Goal: Task Accomplishment & Management: Manage account settings

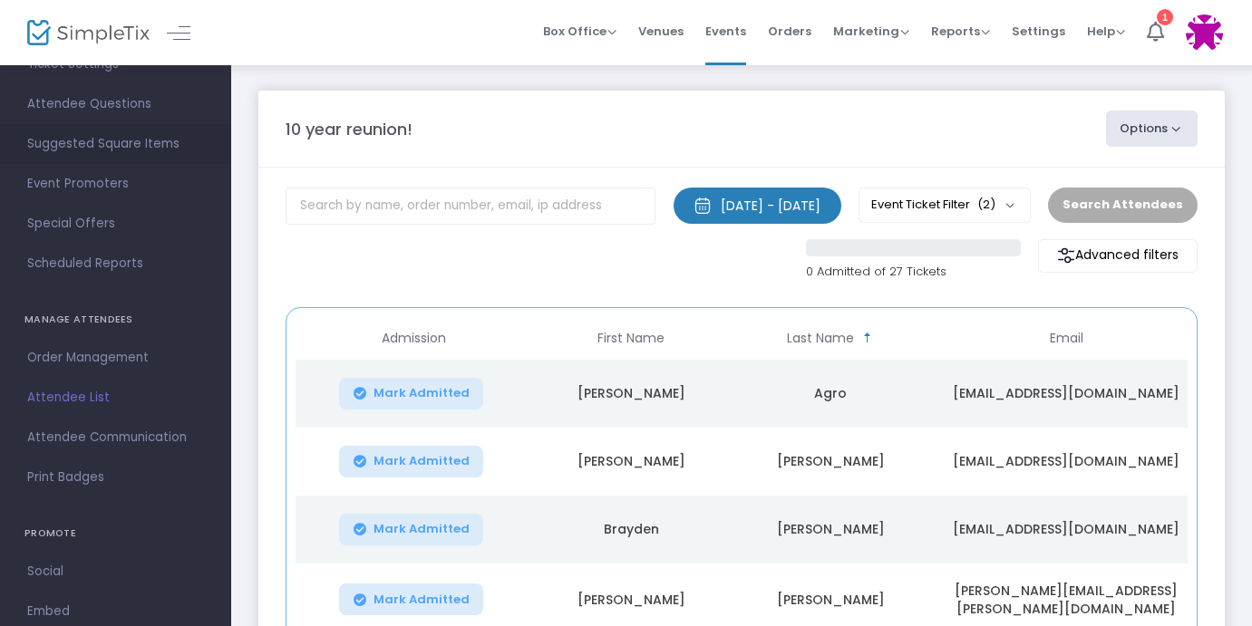
scroll to position [198, 0]
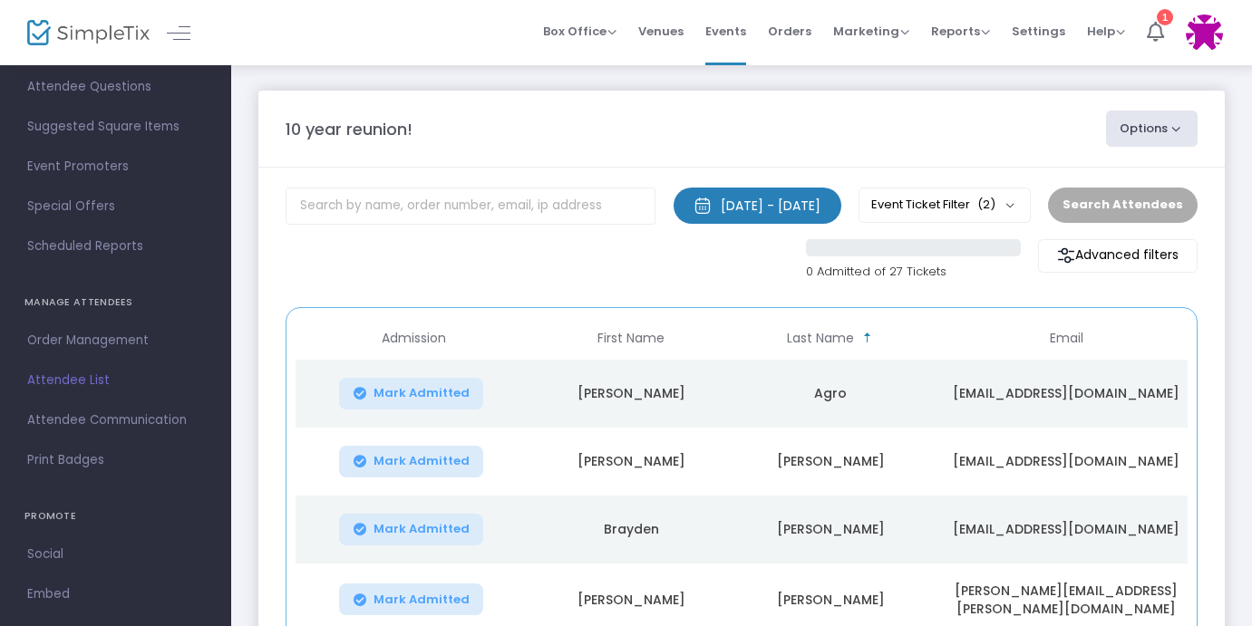
click at [79, 384] on span "Attendee List" at bounding box center [115, 381] width 177 height 24
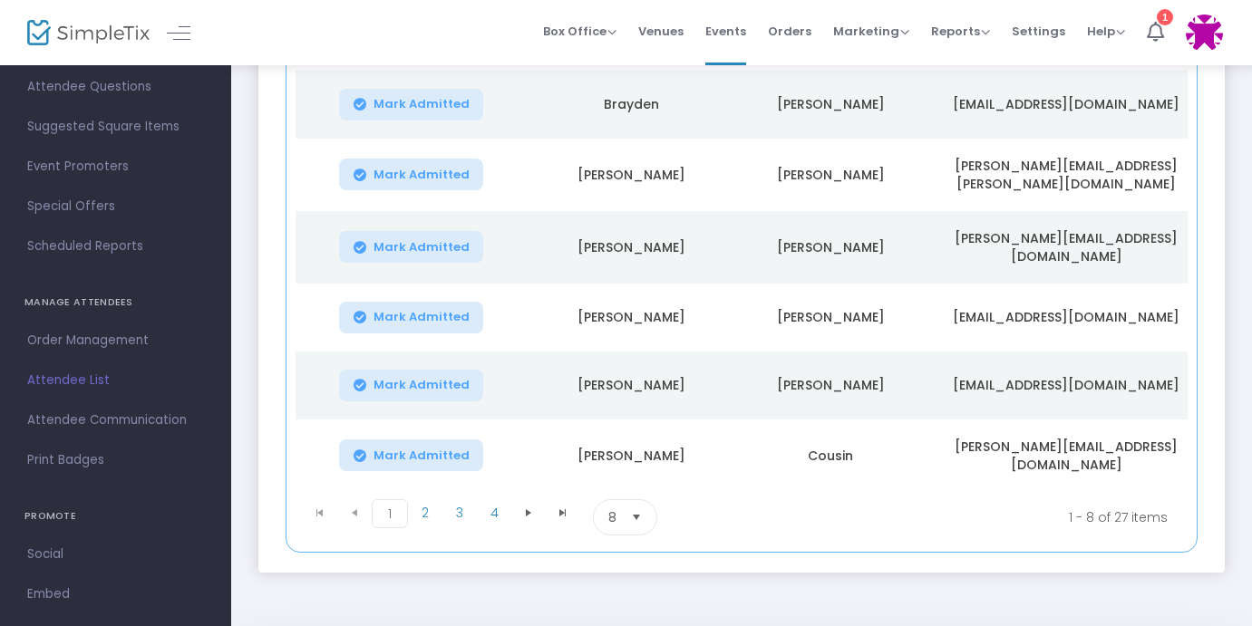
scroll to position [481, 0]
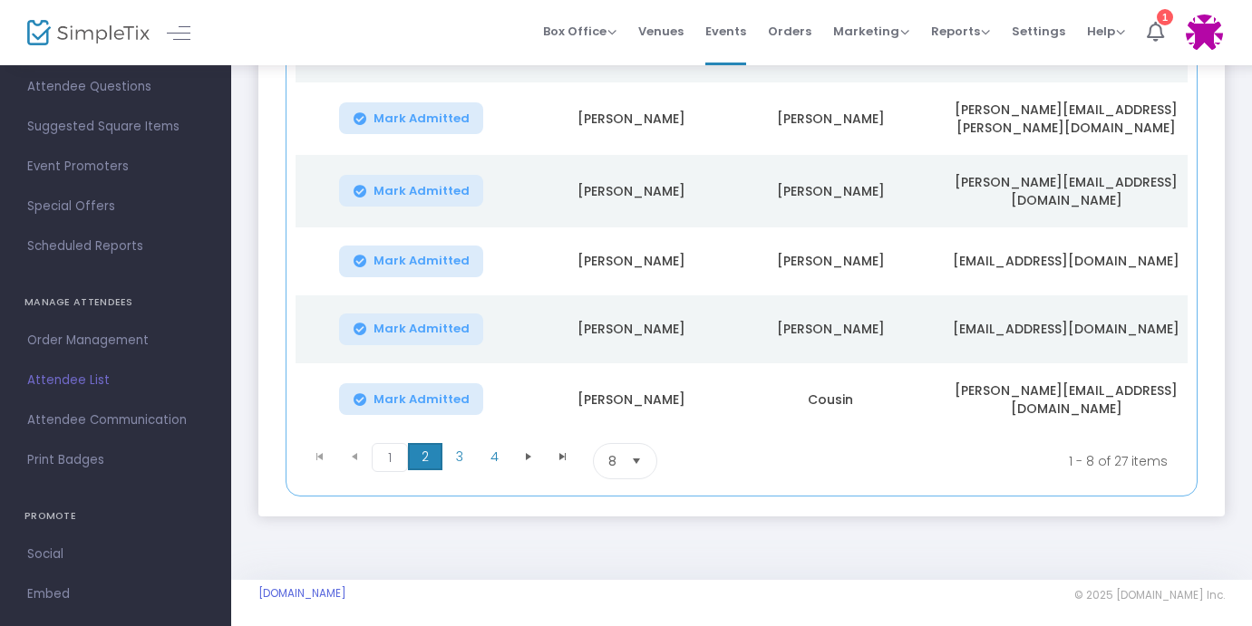
click at [427, 448] on span "2" at bounding box center [425, 456] width 34 height 27
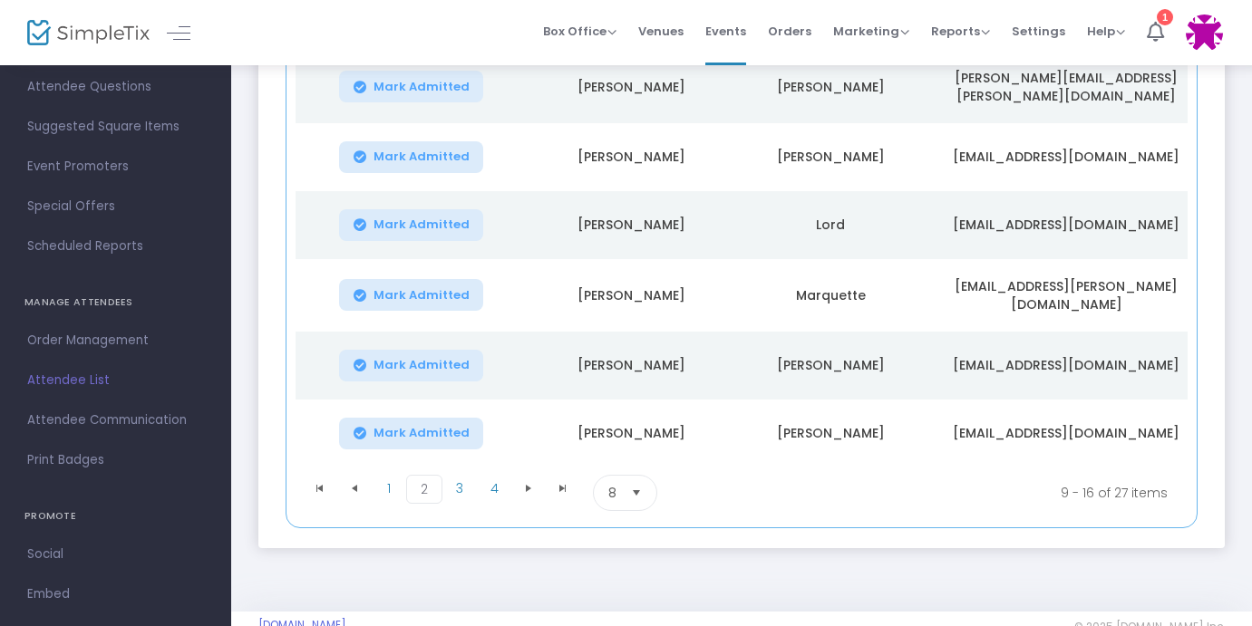
scroll to position [446, 0]
click at [465, 490] on span "3" at bounding box center [459, 487] width 34 height 27
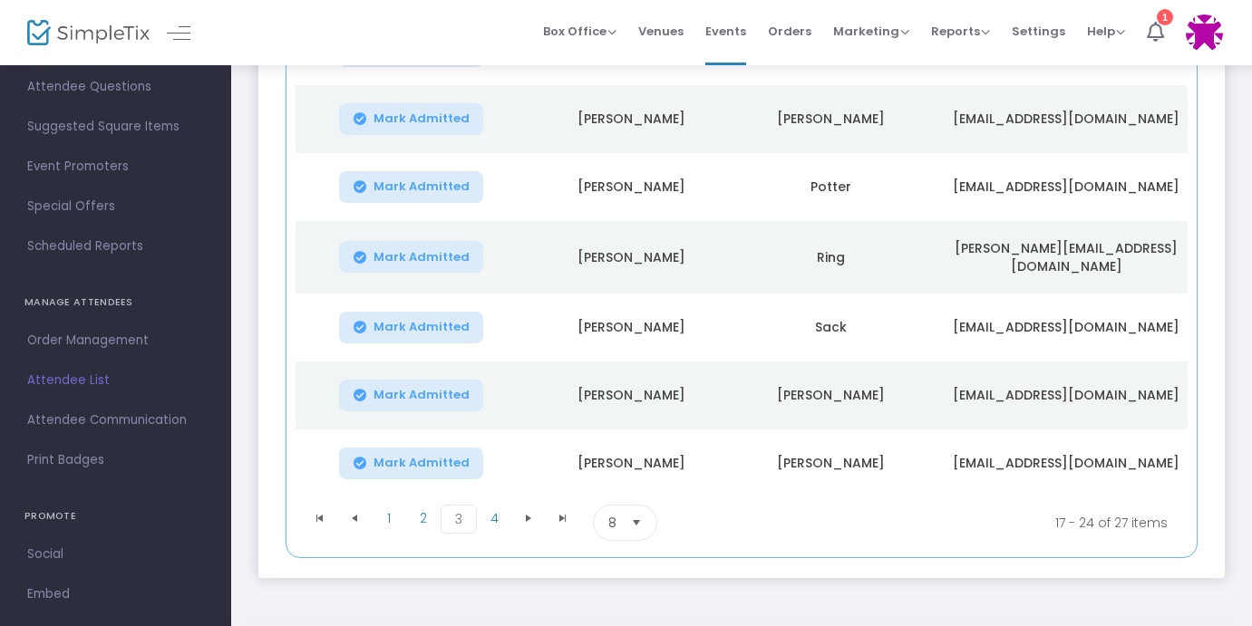
scroll to position [406, 0]
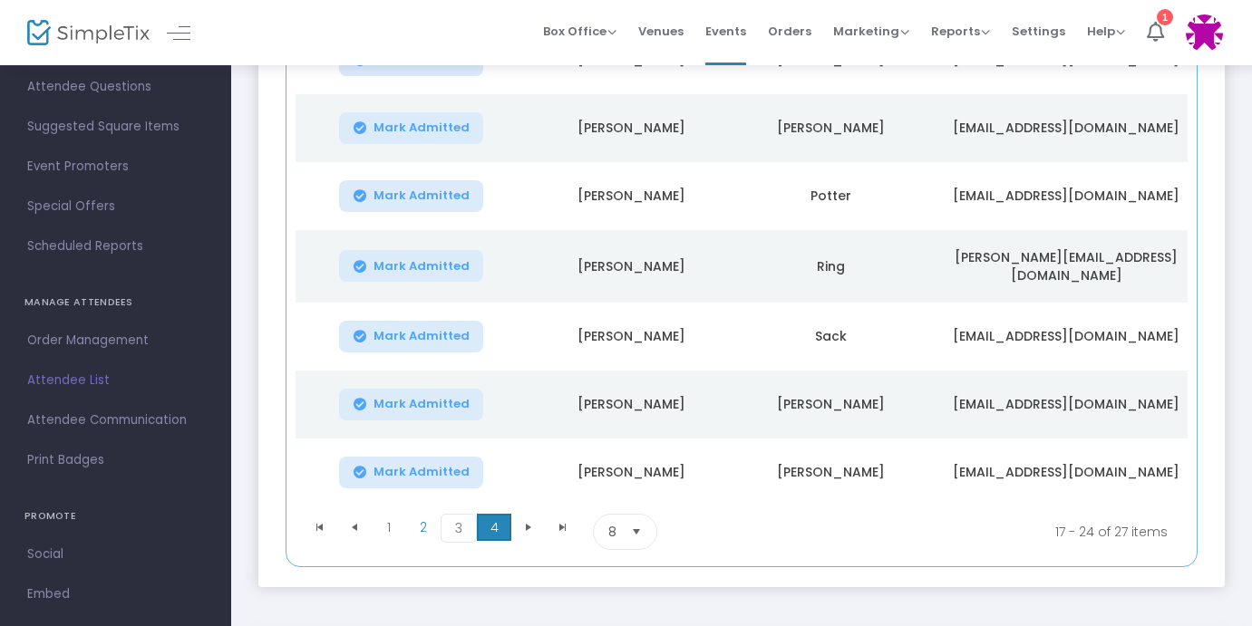
click at [501, 521] on span "4" at bounding box center [494, 527] width 34 height 27
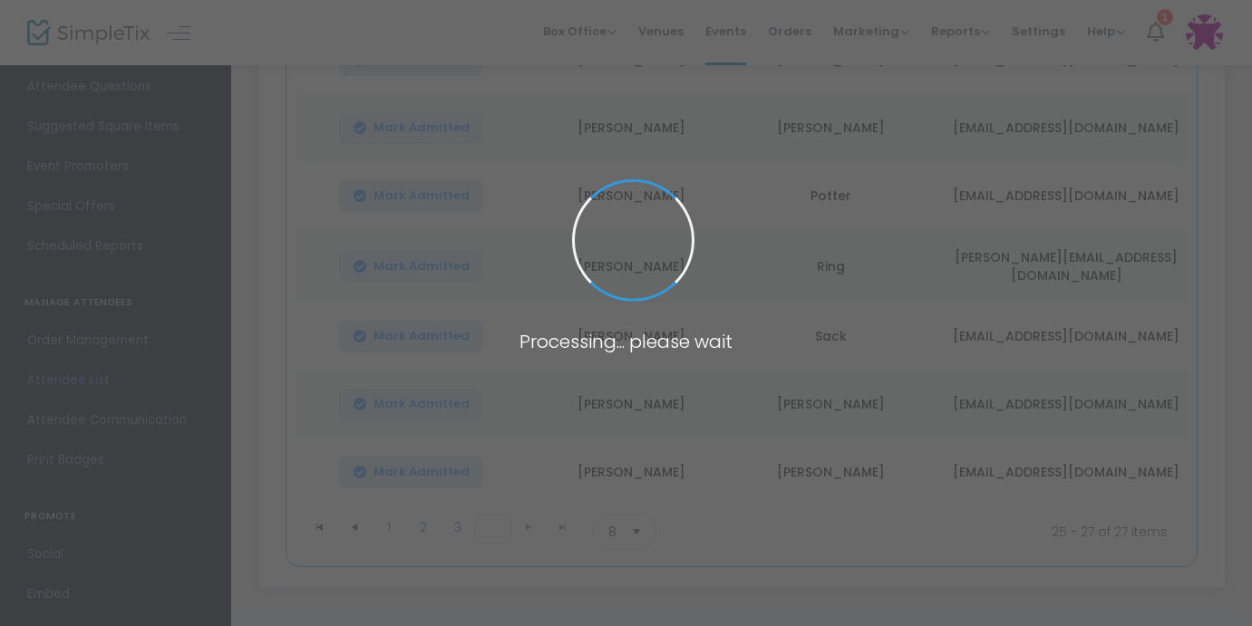
scroll to position [141, 0]
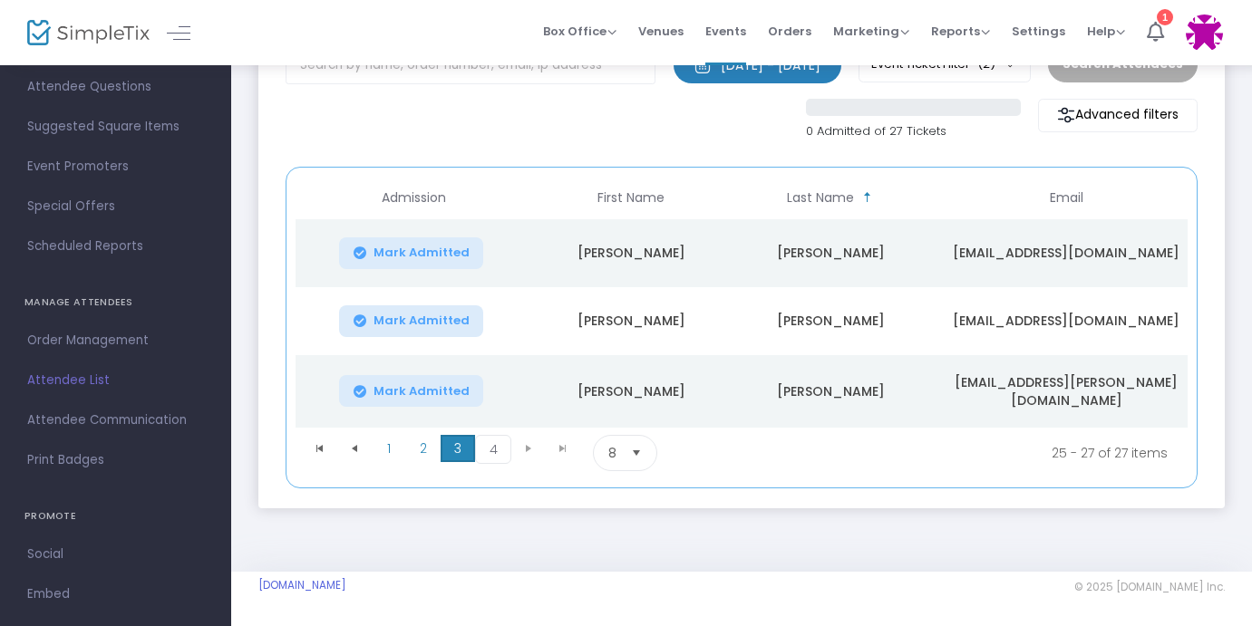
click at [453, 448] on span "3" at bounding box center [458, 448] width 34 height 27
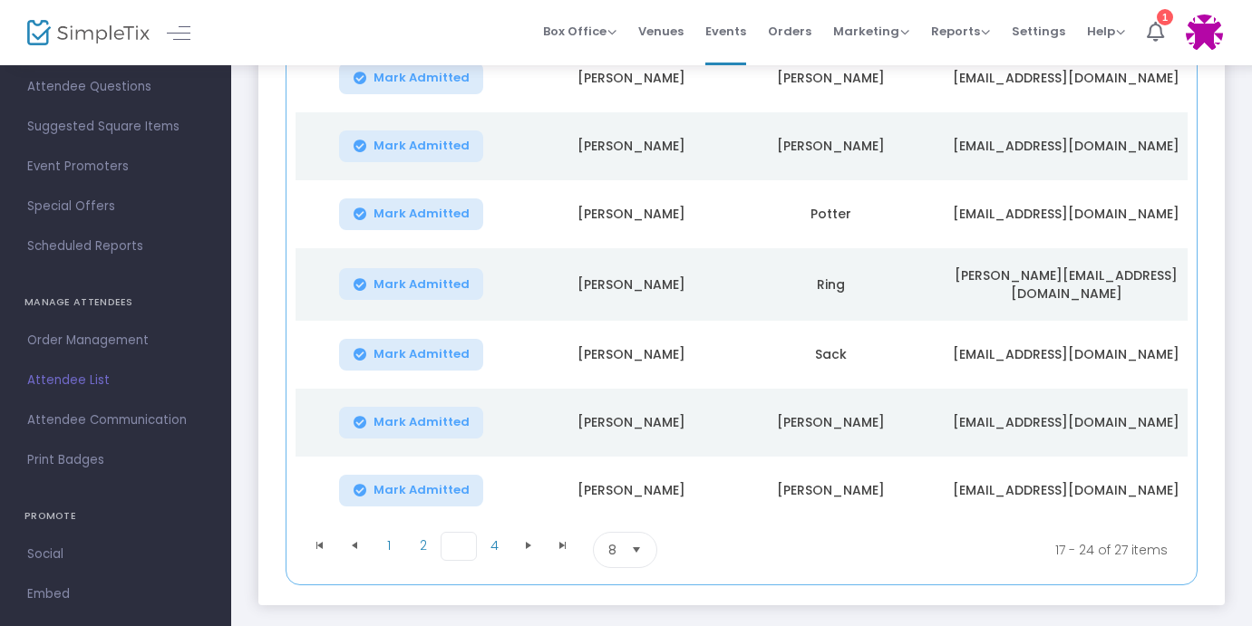
scroll to position [418, 0]
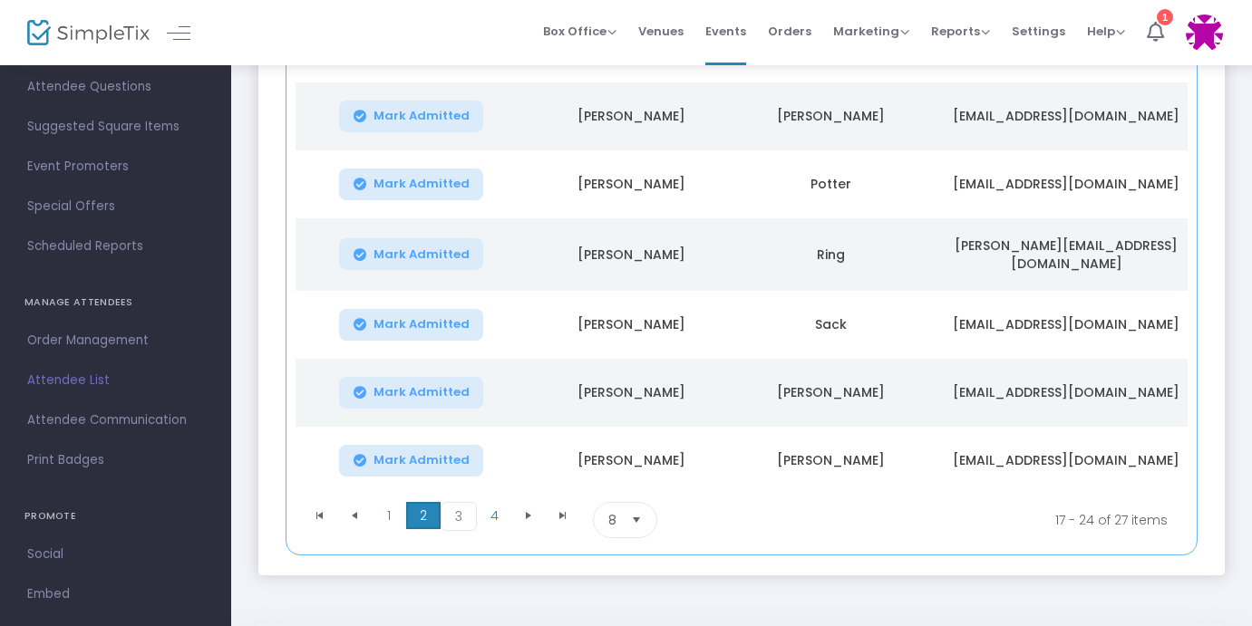
click at [422, 519] on span "2" at bounding box center [423, 515] width 34 height 27
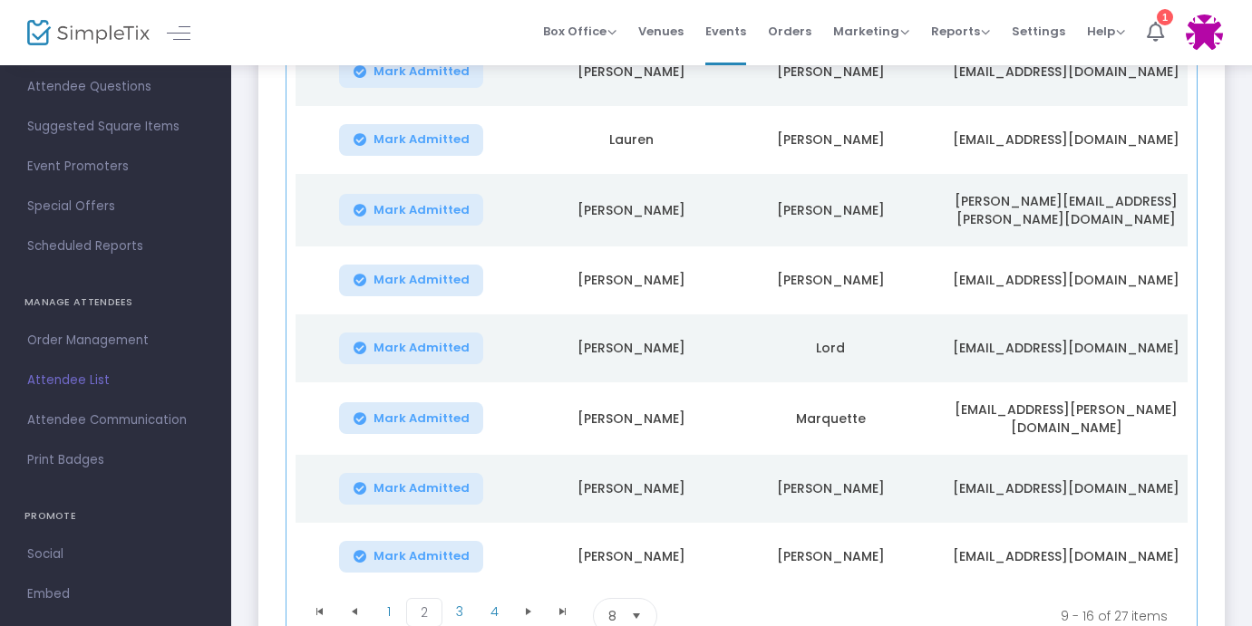
scroll to position [364, 0]
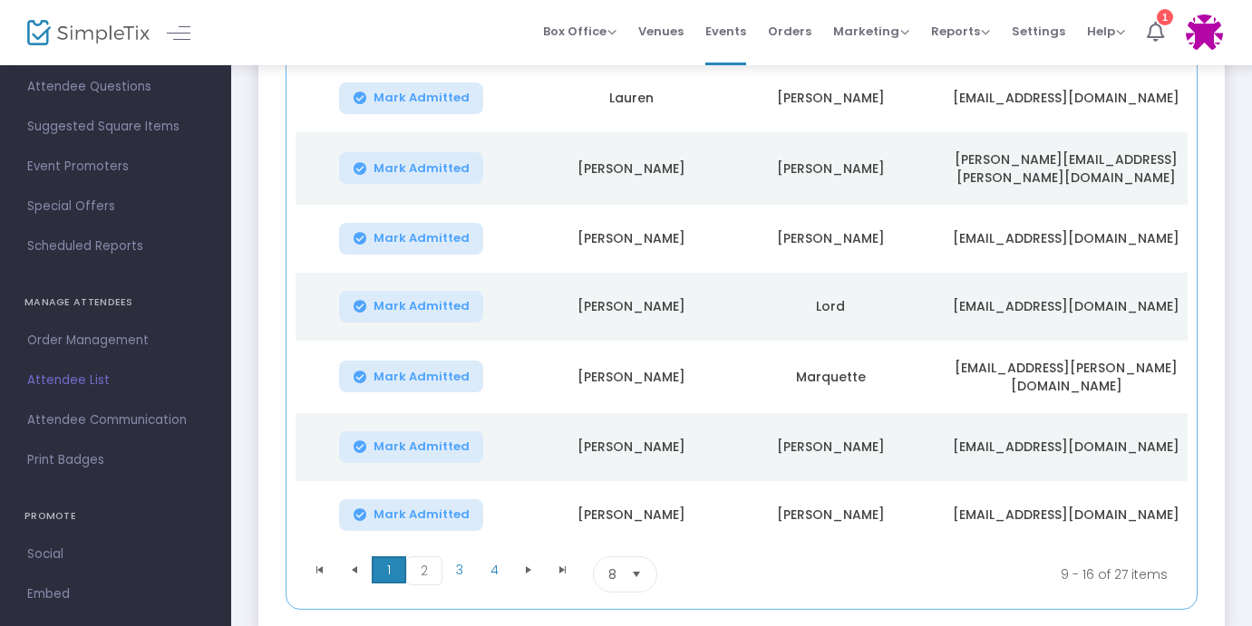
click at [403, 571] on span "1" at bounding box center [389, 570] width 34 height 27
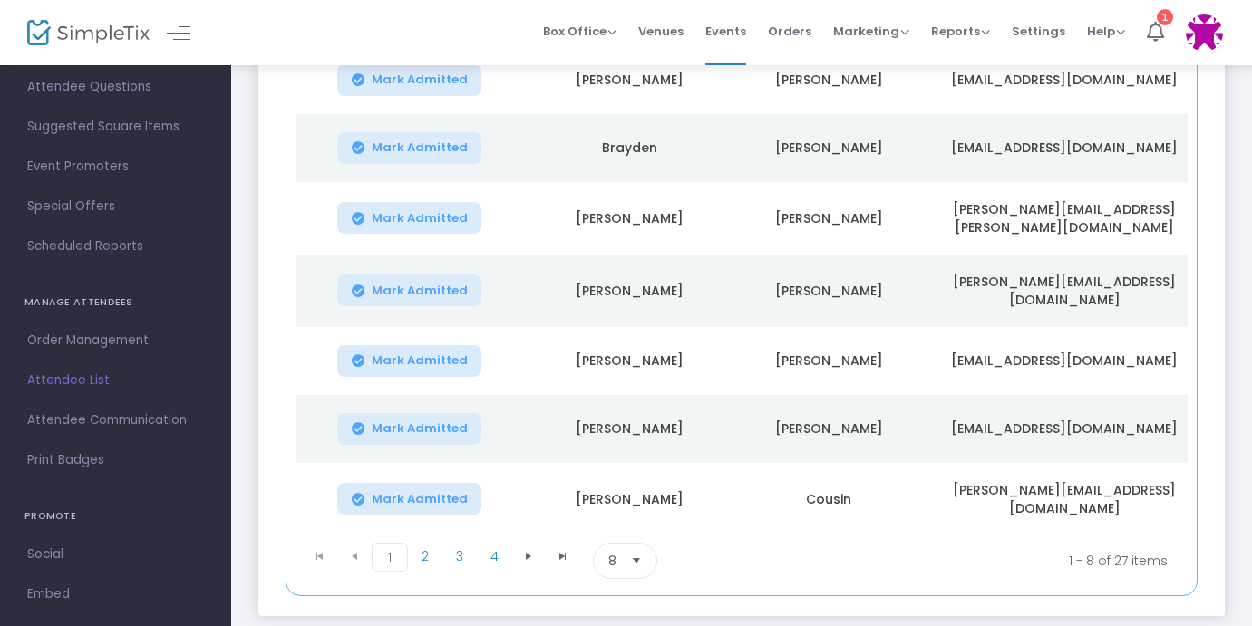
scroll to position [417, 0]
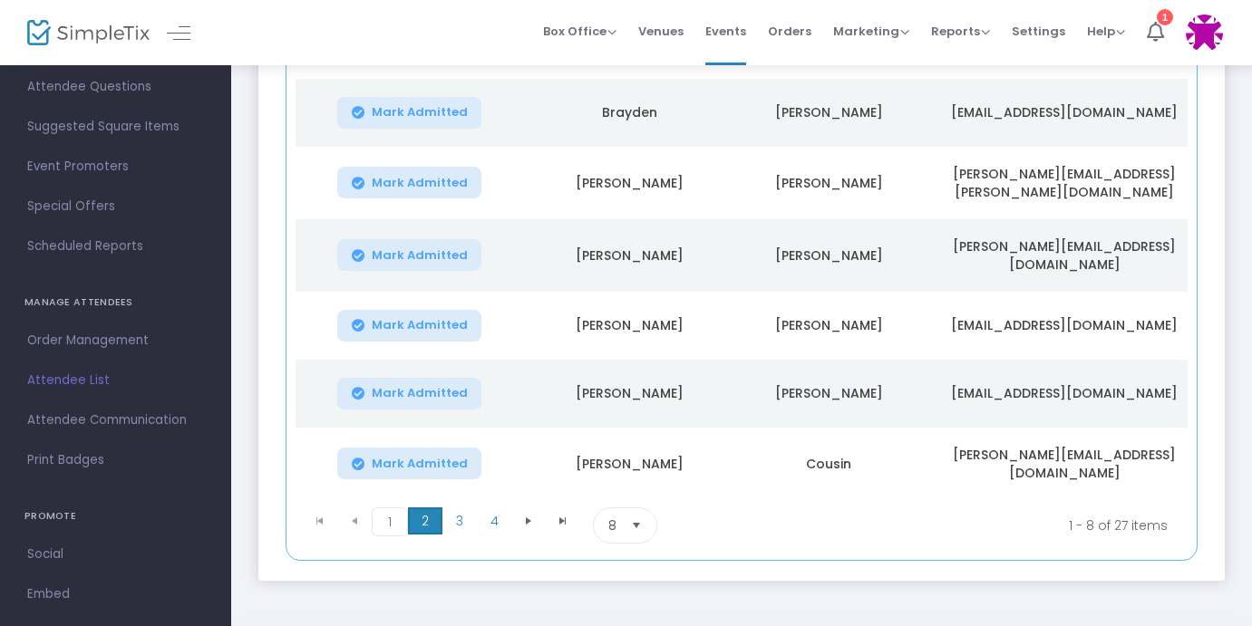
click at [422, 517] on span "2" at bounding box center [425, 521] width 34 height 27
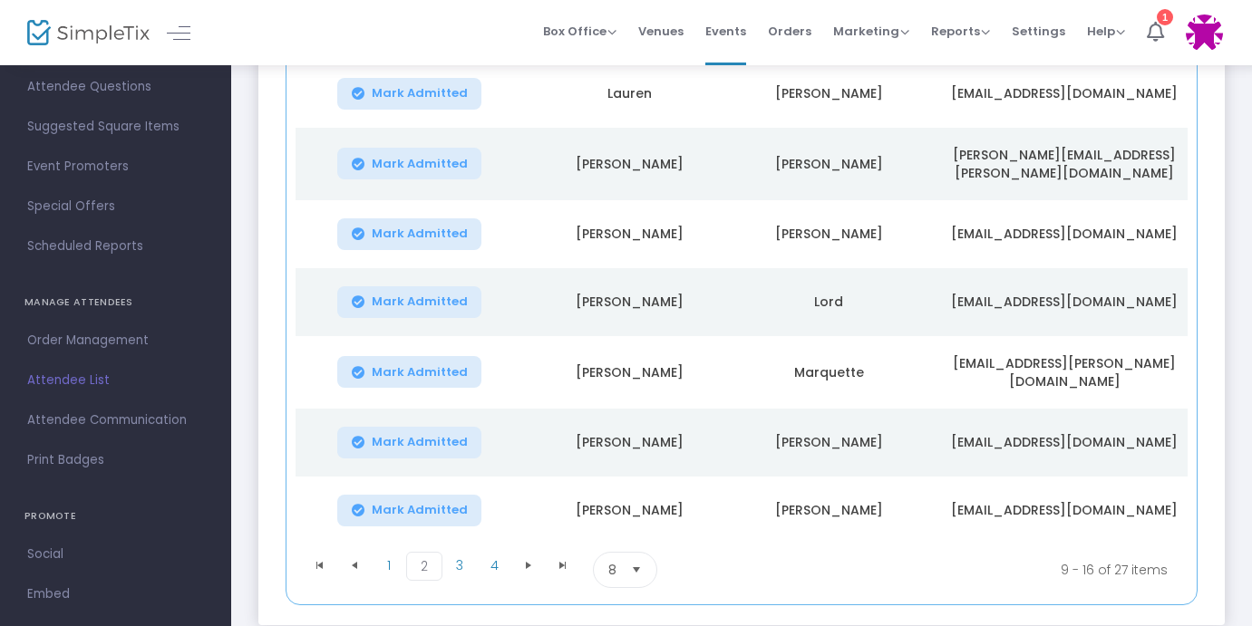
scroll to position [369, 0]
click at [463, 551] on span "3" at bounding box center [459, 564] width 34 height 27
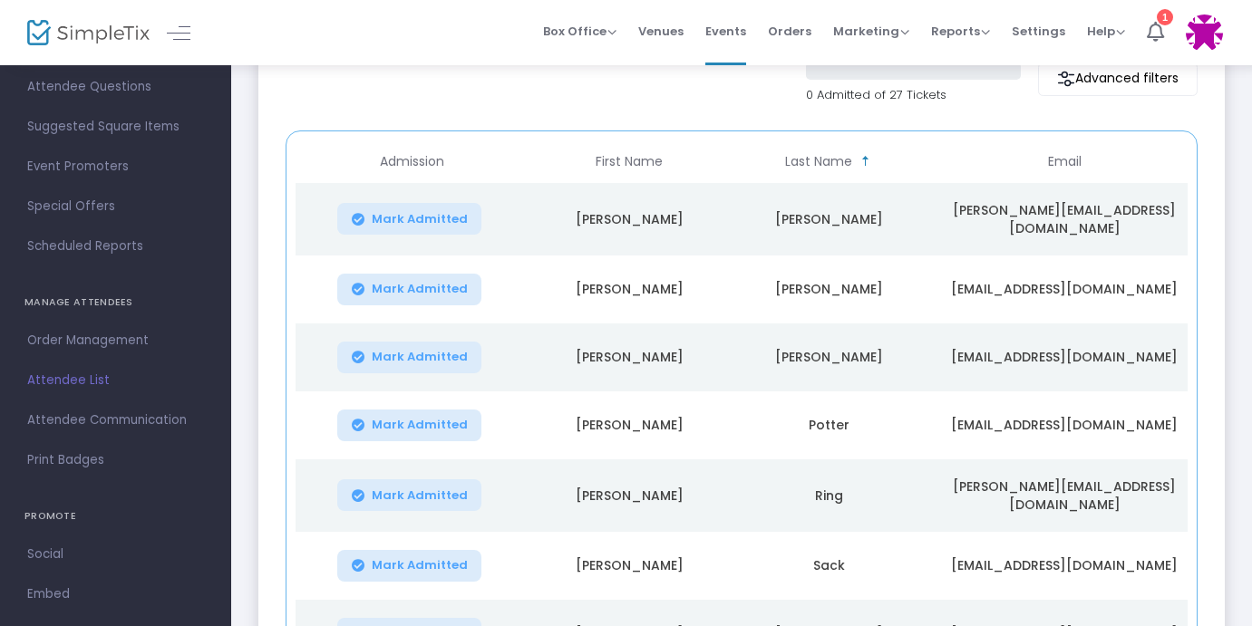
scroll to position [347, 0]
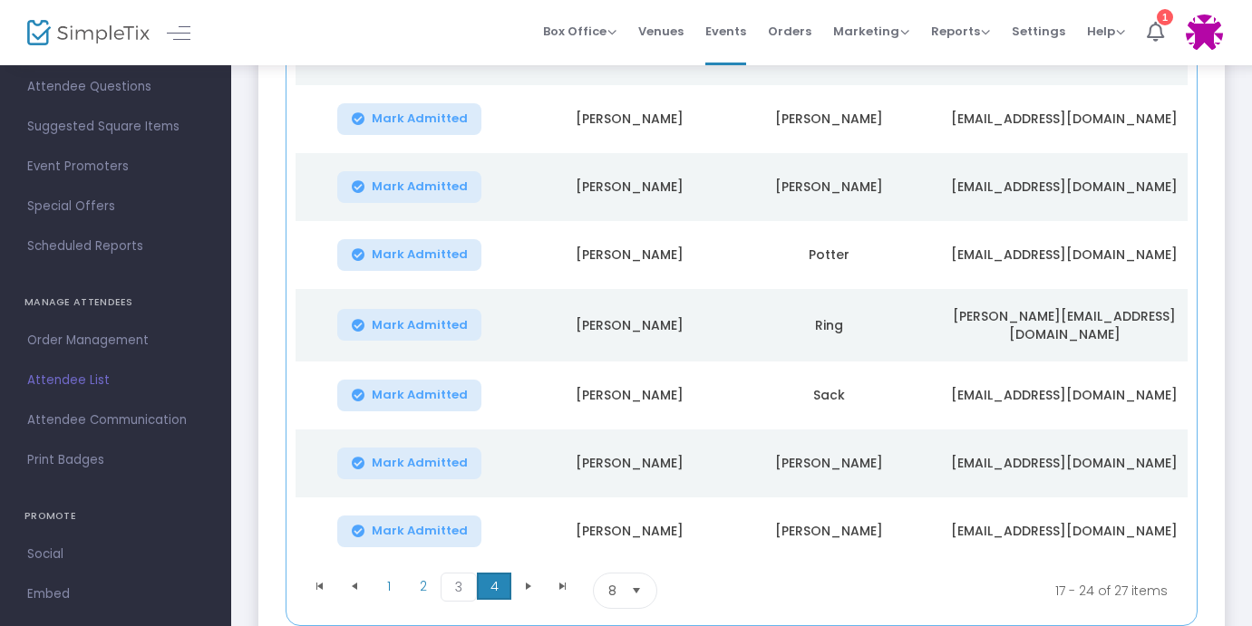
click at [490, 576] on span "4" at bounding box center [494, 586] width 34 height 27
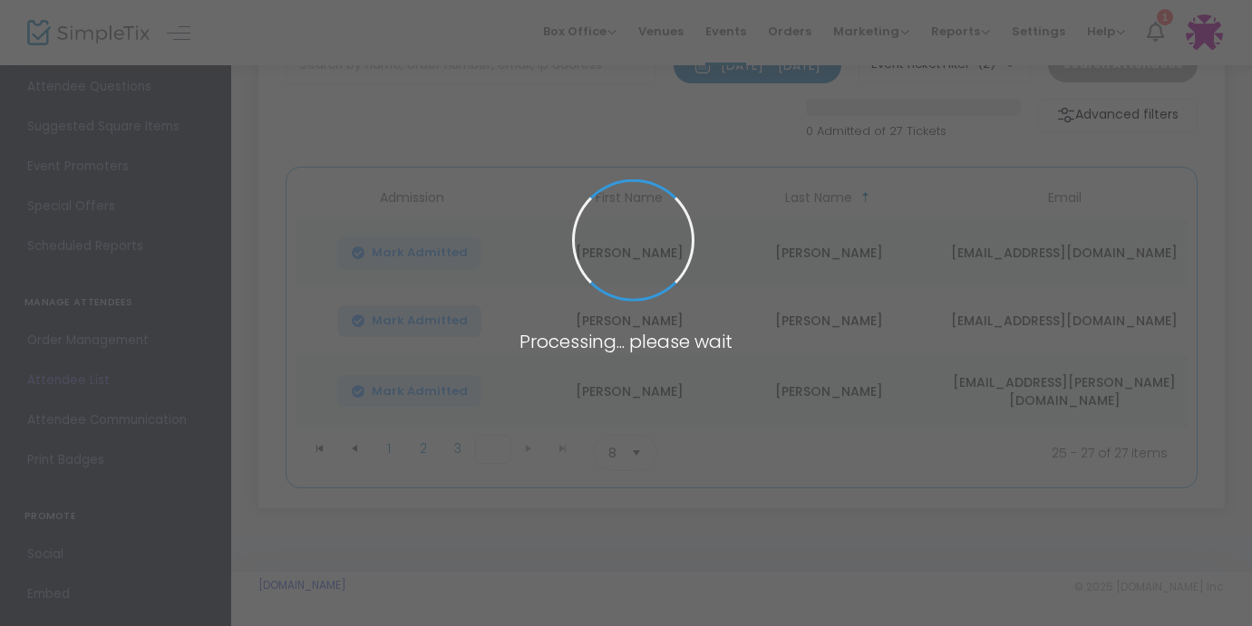
scroll to position [141, 0]
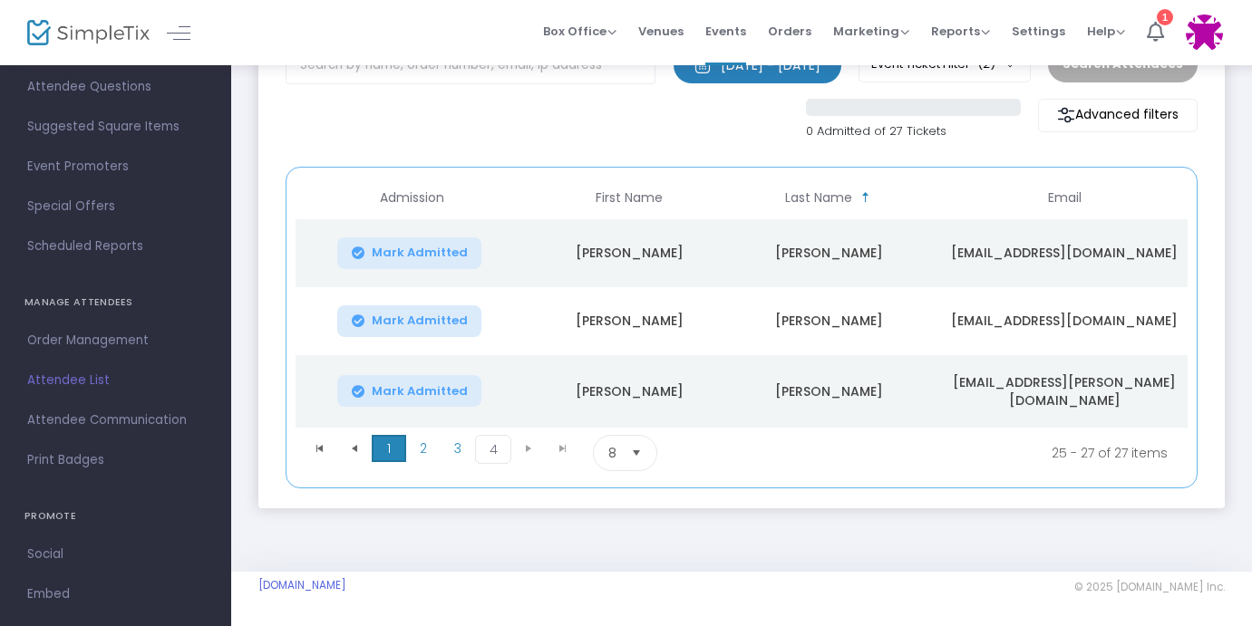
click at [386, 452] on span "1" at bounding box center [389, 448] width 34 height 27
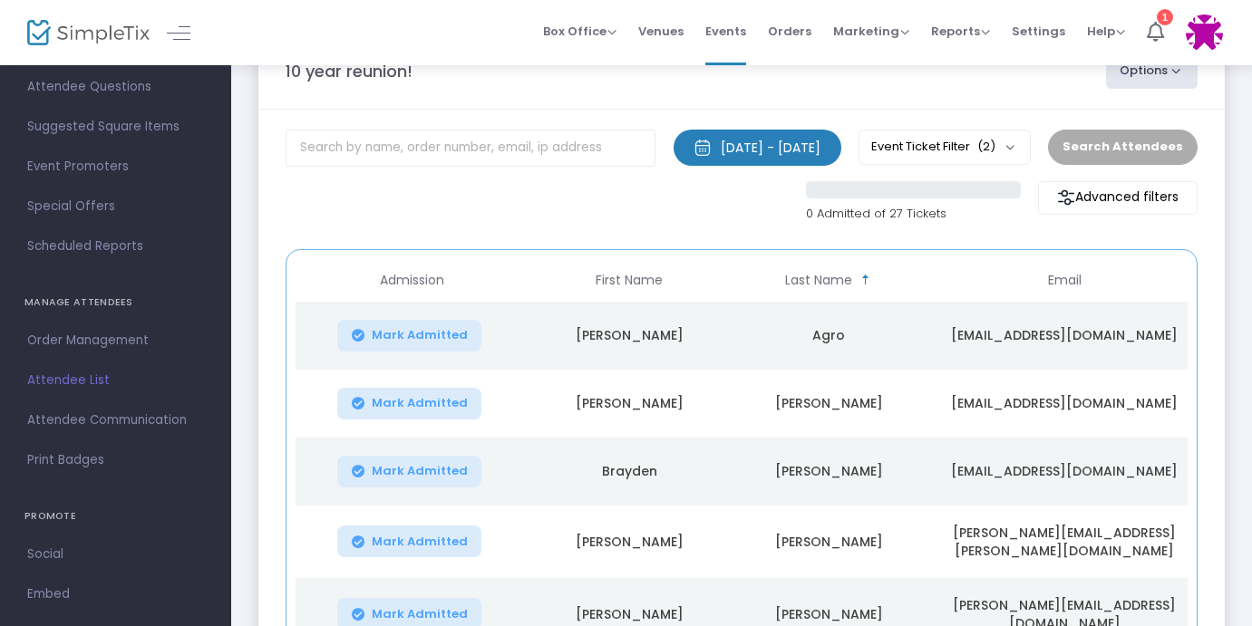
scroll to position [0, 0]
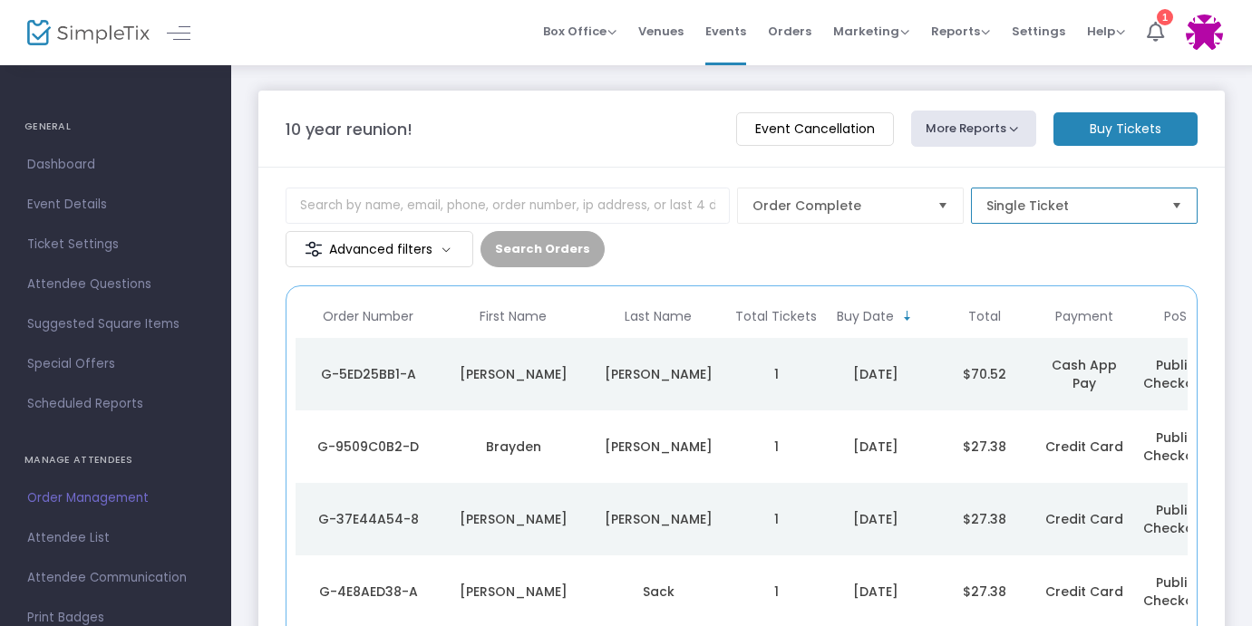
click at [1023, 195] on span "Single Ticket" at bounding box center [1071, 206] width 185 height 34
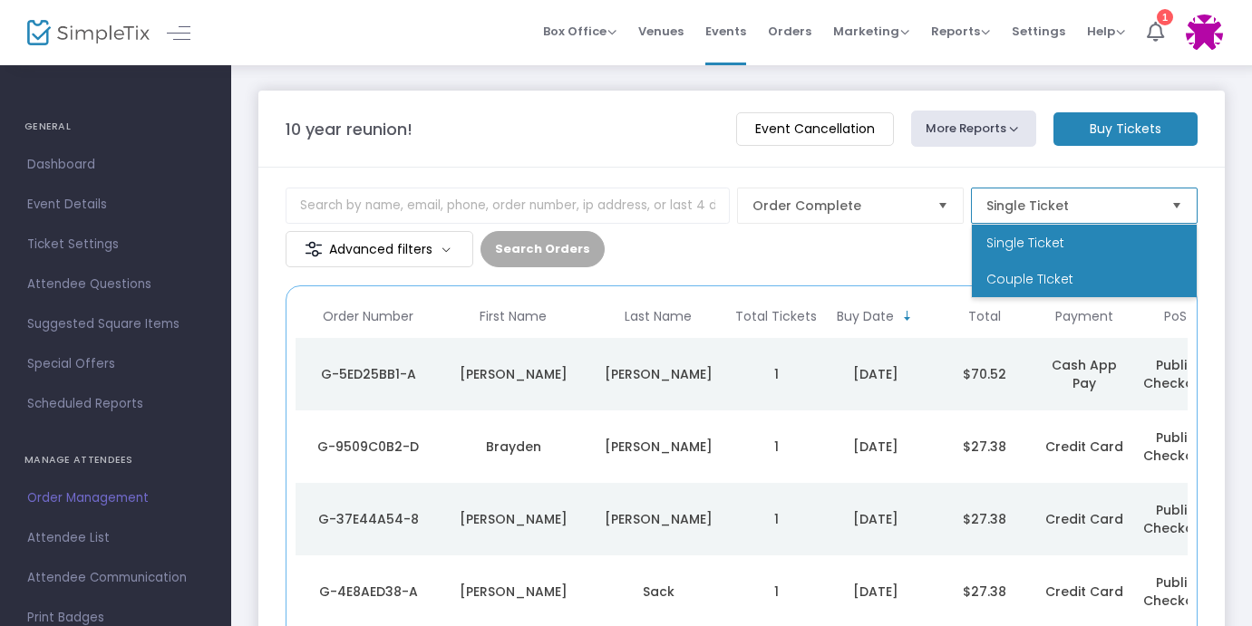
click at [1024, 269] on li "Couple TIcket" at bounding box center [1084, 279] width 225 height 36
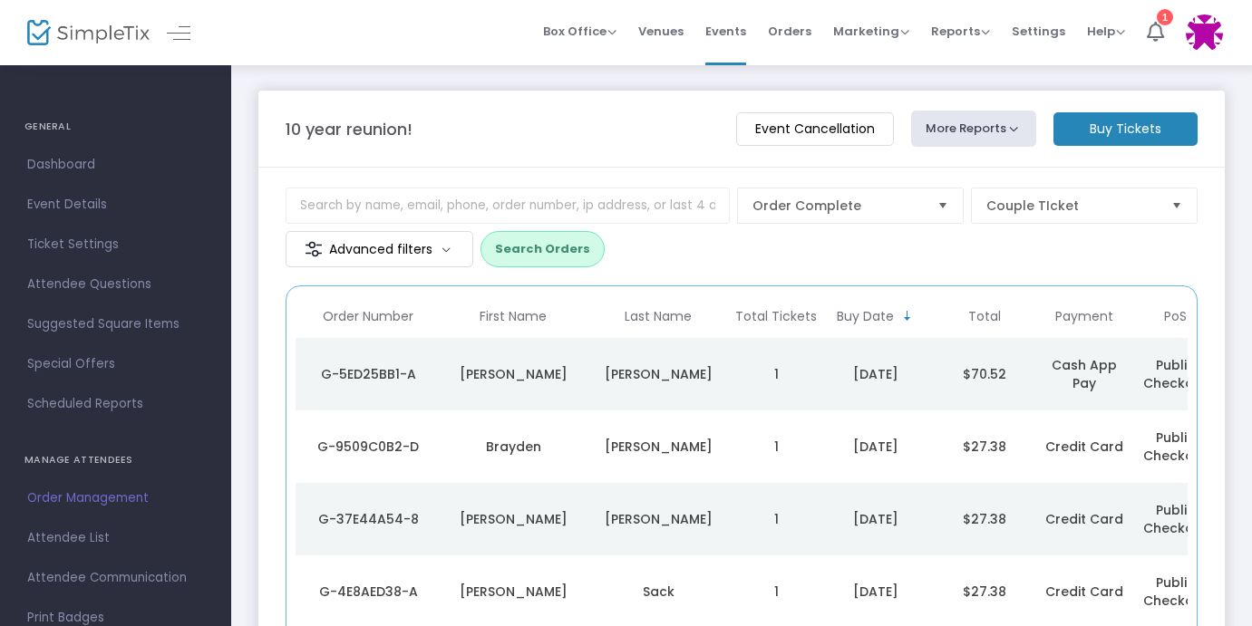
click at [550, 247] on button "Search Orders" at bounding box center [542, 249] width 124 height 36
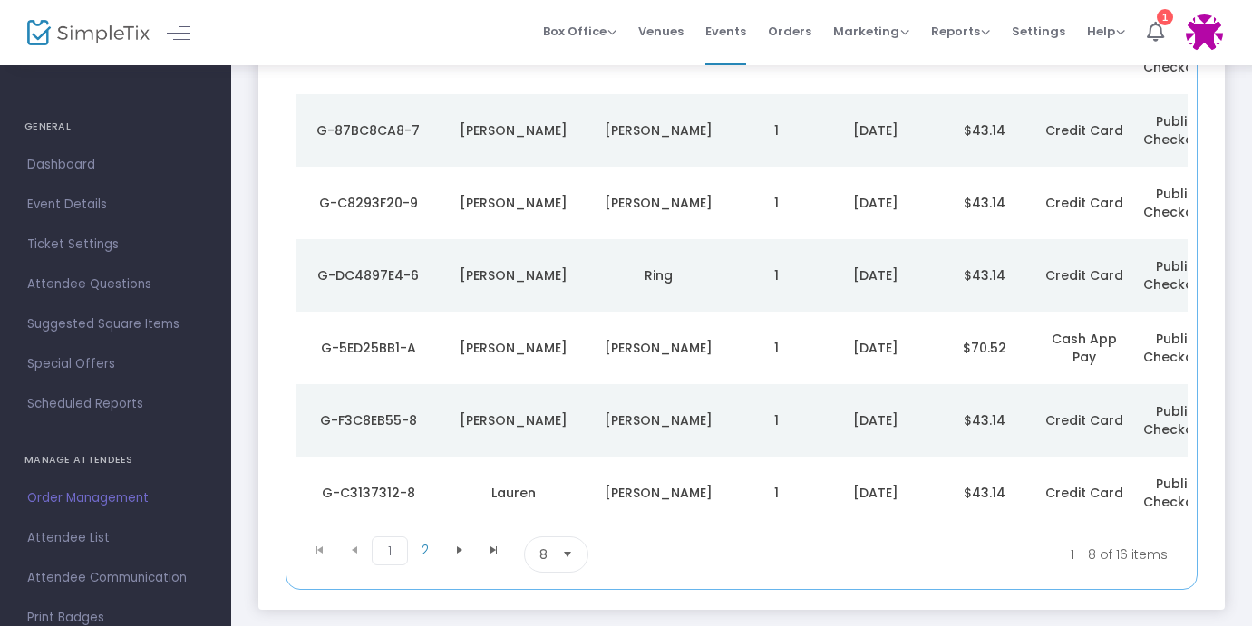
scroll to position [394, 0]
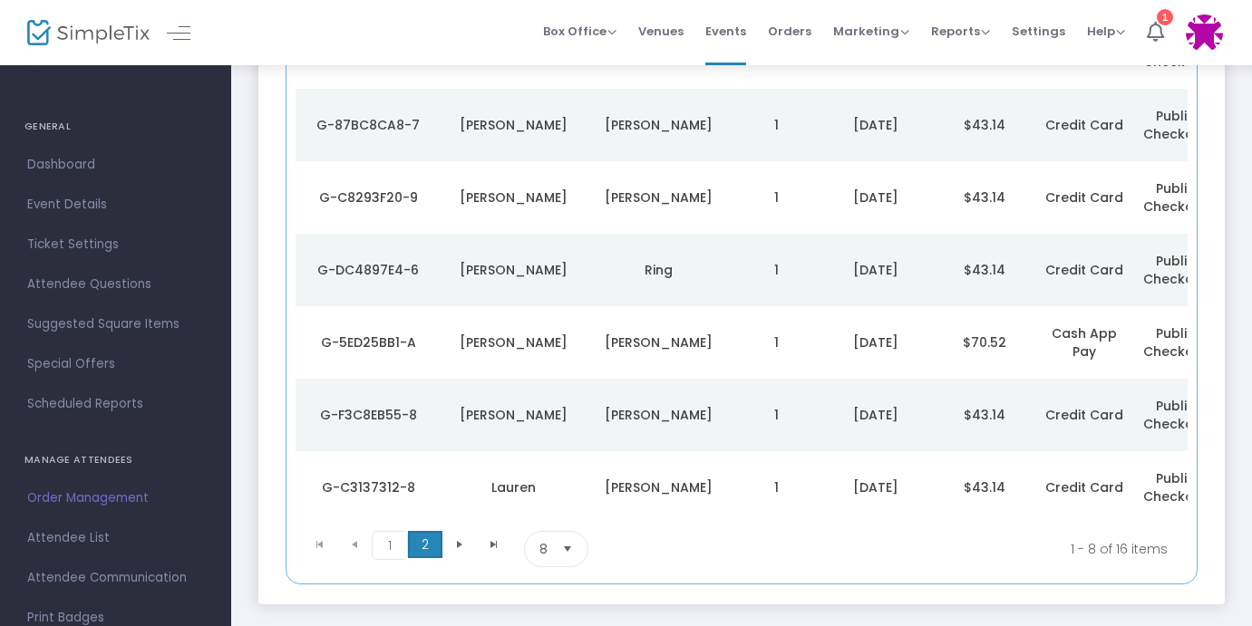
click at [426, 553] on span "2" at bounding box center [425, 544] width 34 height 27
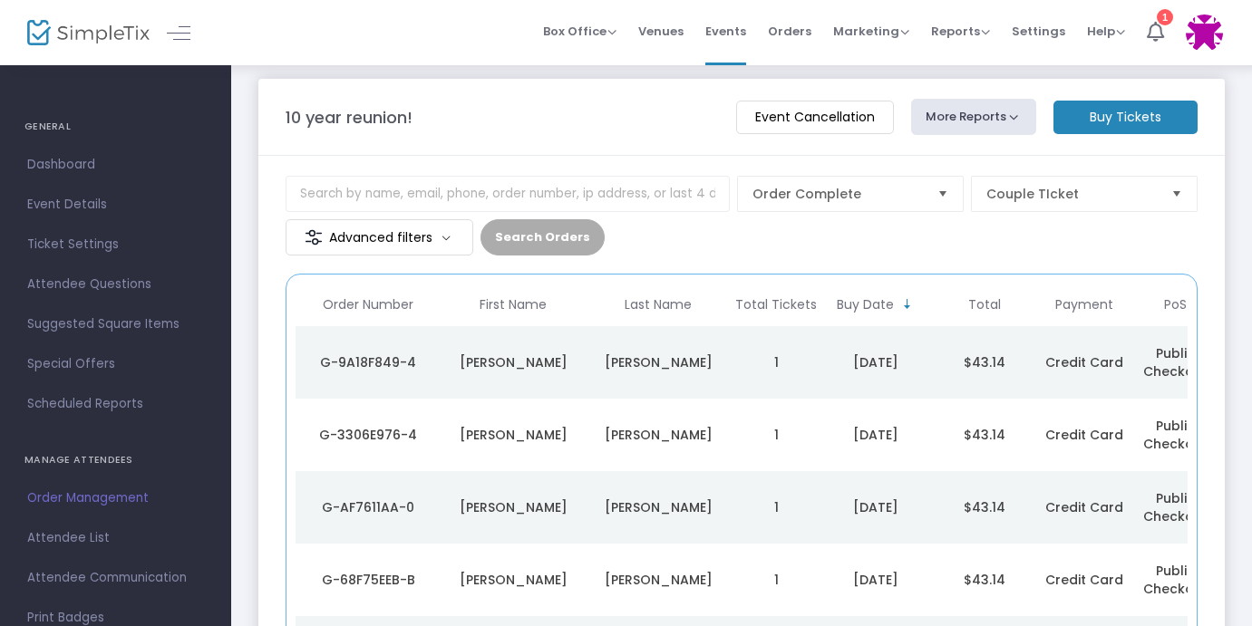
scroll to position [0, 0]
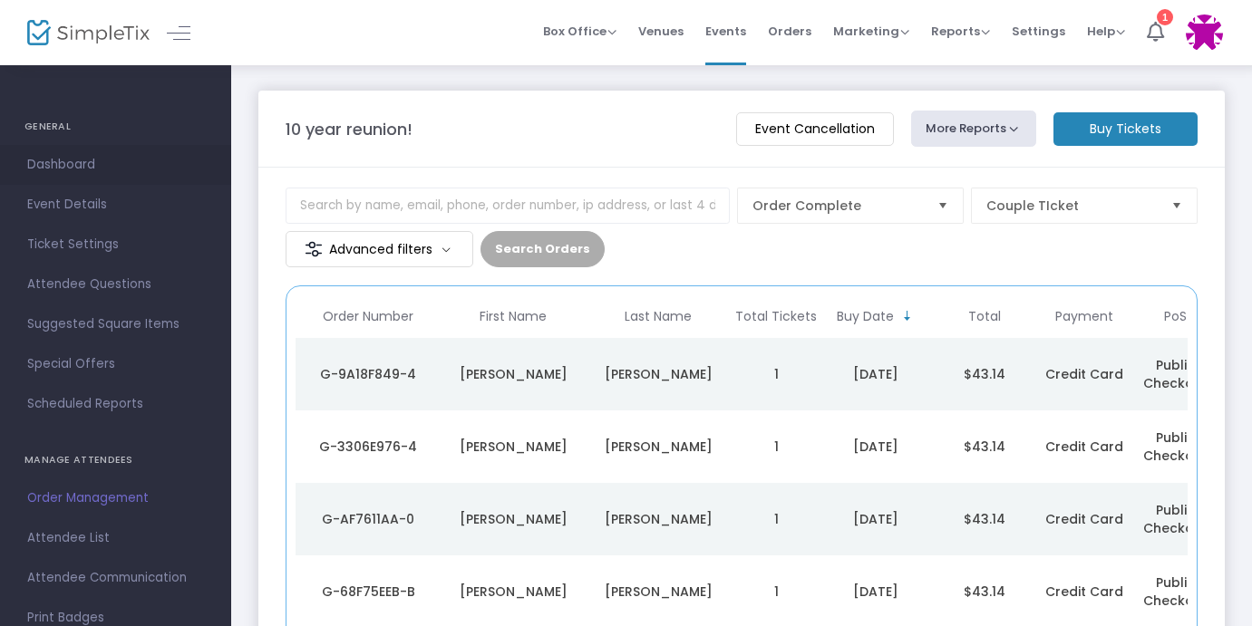
click at [120, 157] on span "Dashboard" at bounding box center [115, 165] width 177 height 24
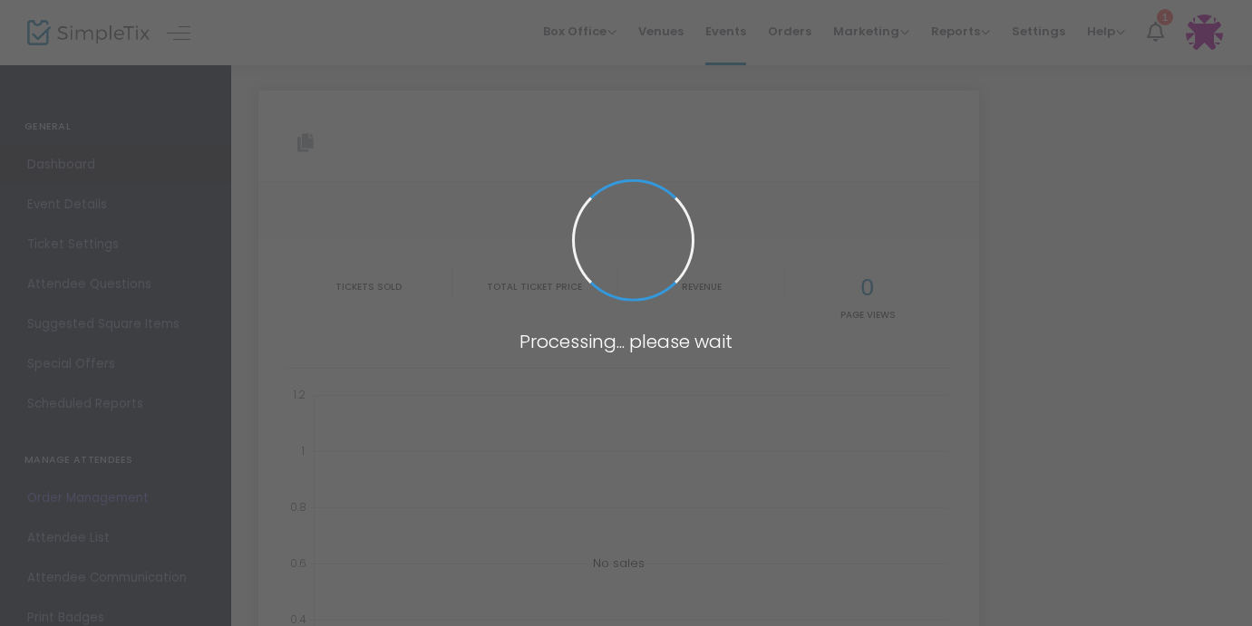
type input "[URL][DOMAIN_NAME]"
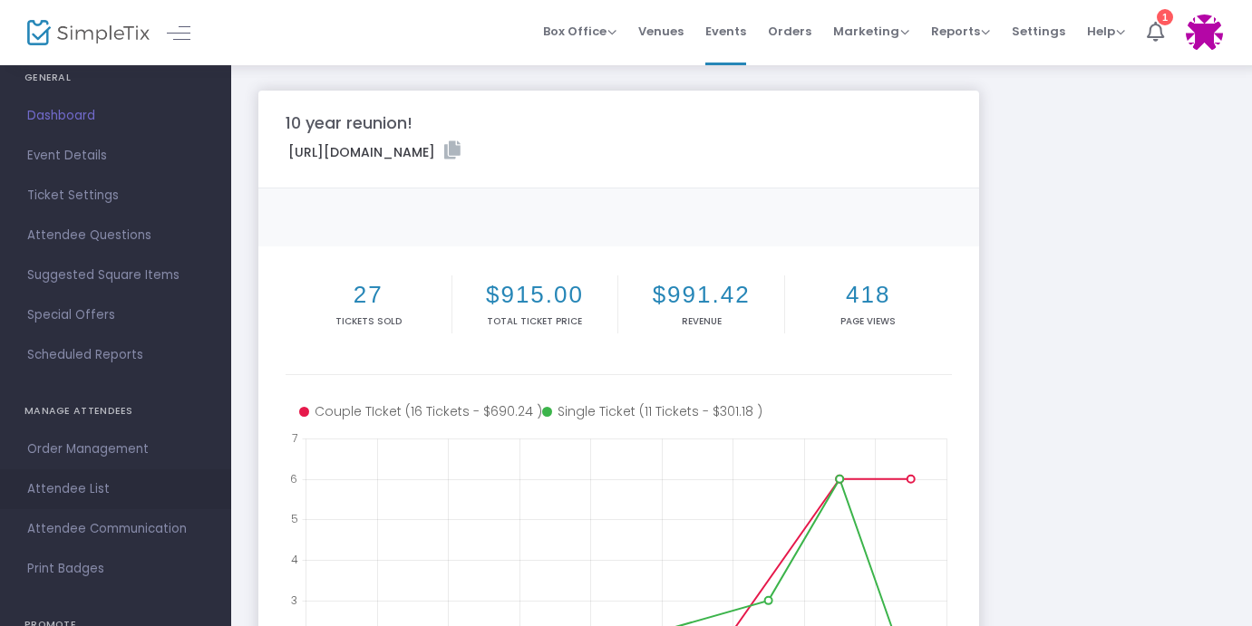
scroll to position [55, 0]
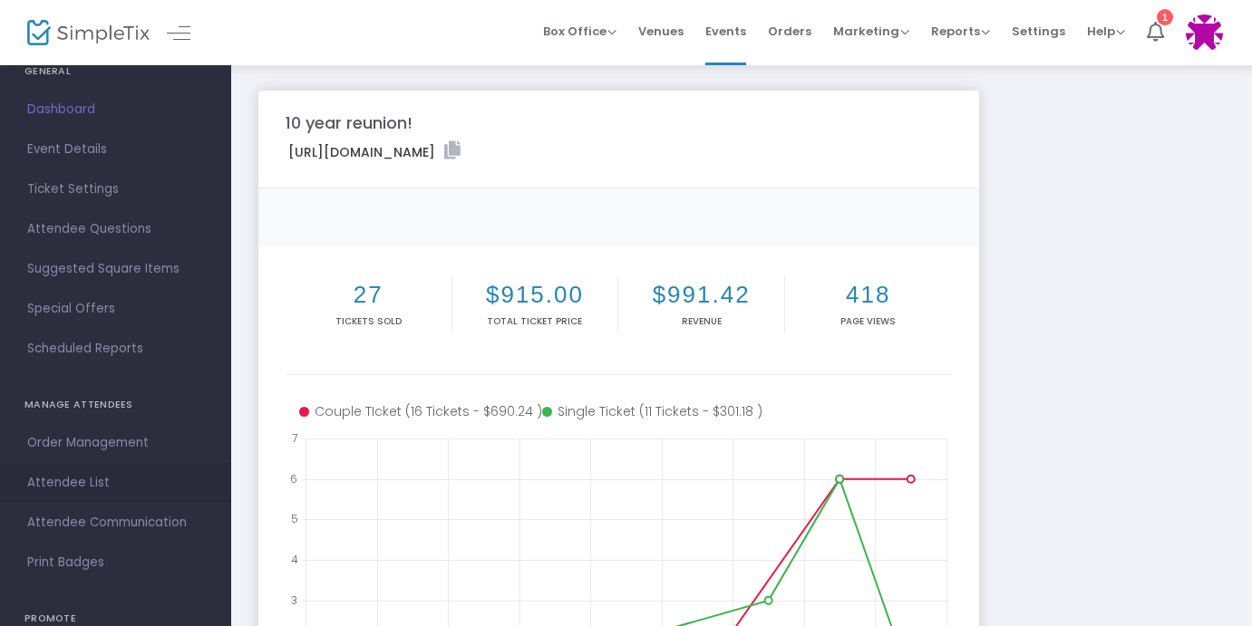
click at [83, 487] on span "Attendee List" at bounding box center [115, 483] width 177 height 24
